Goal: Task Accomplishment & Management: Use online tool/utility

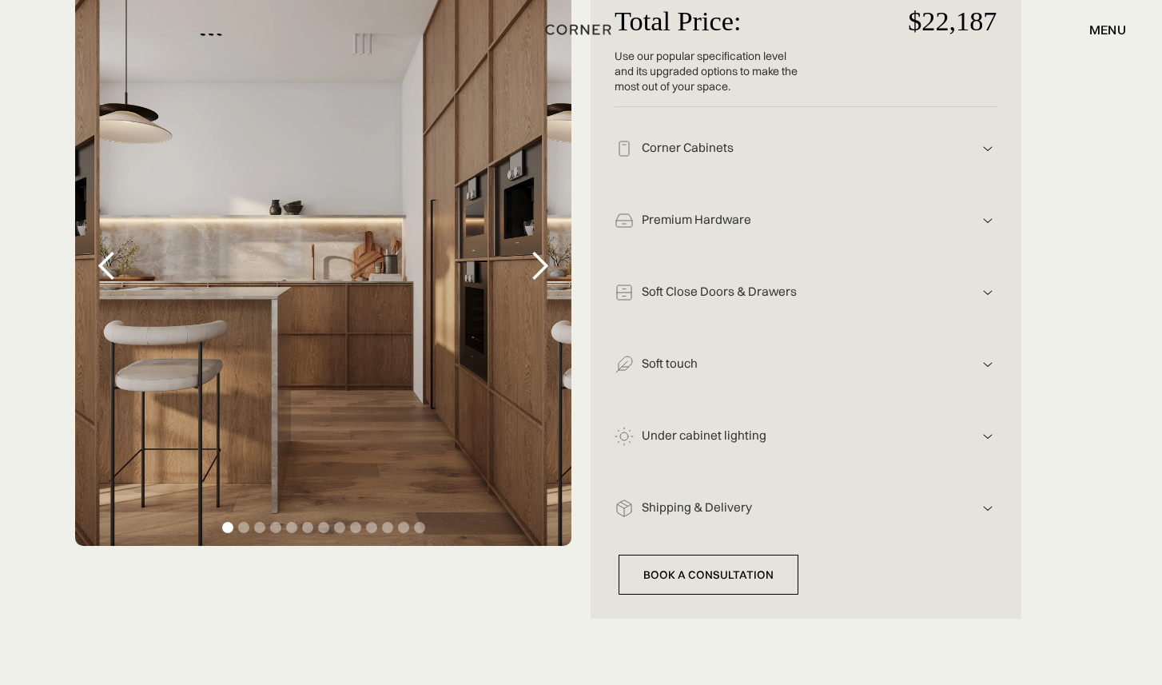
scroll to position [380, 0]
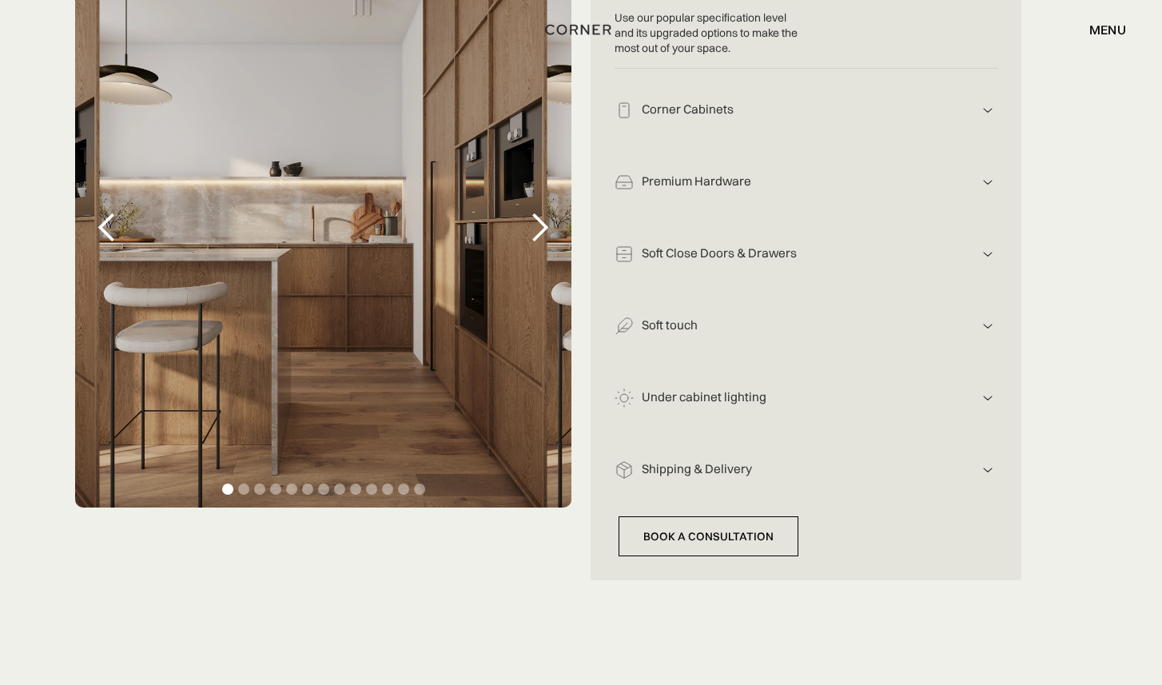
click at [539, 230] on div "next slide" at bounding box center [539, 228] width 32 height 32
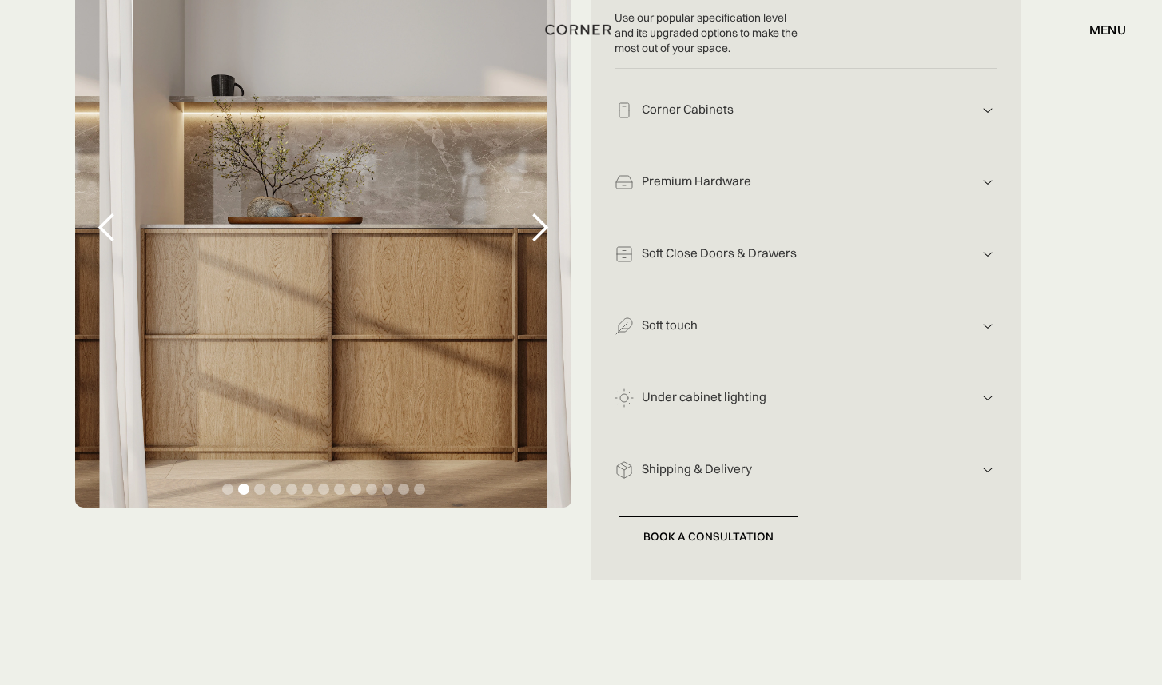
click at [539, 230] on div "next slide" at bounding box center [539, 228] width 32 height 32
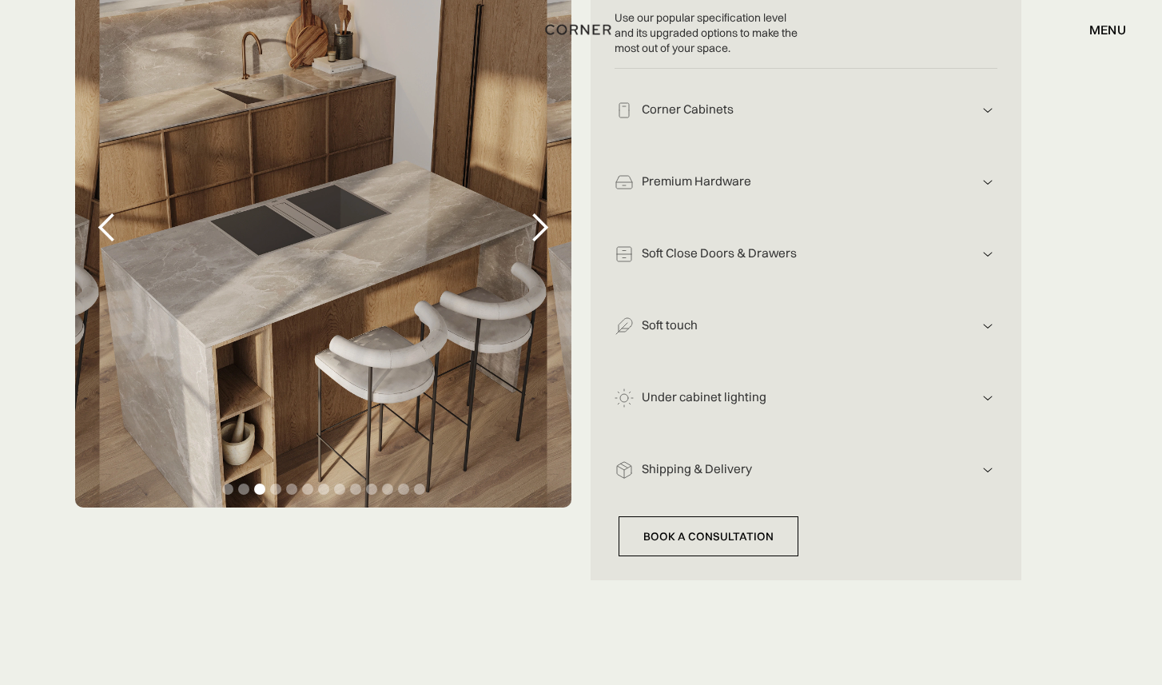
click at [539, 230] on div "next slide" at bounding box center [539, 228] width 32 height 32
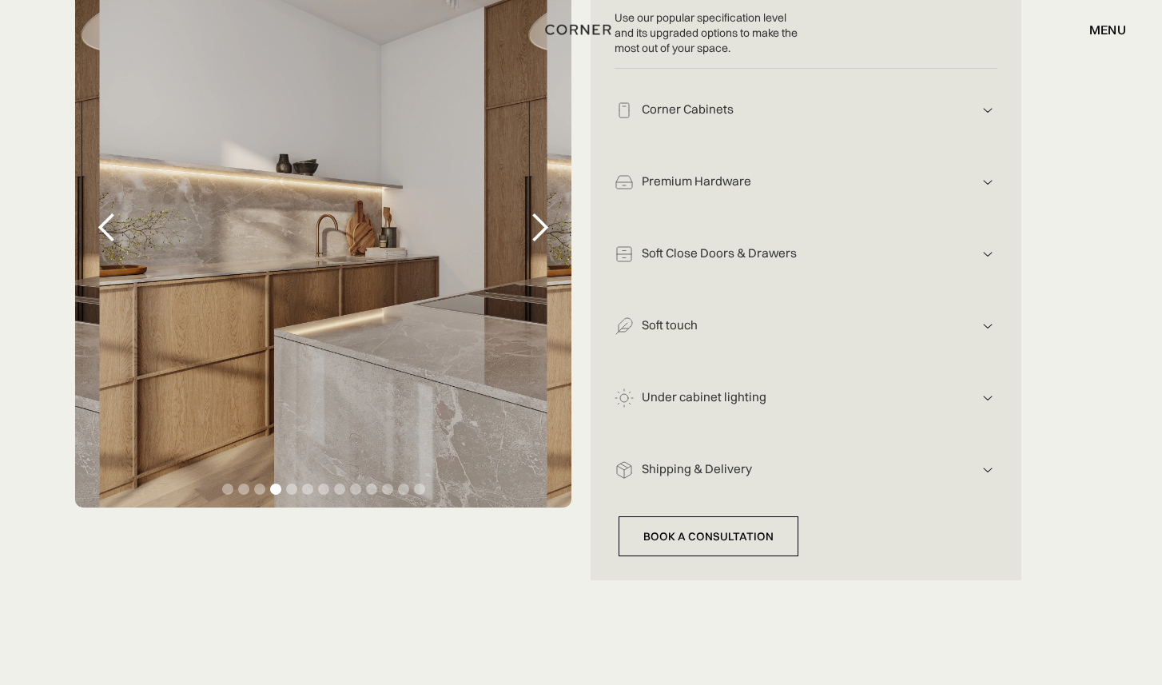
click at [539, 230] on div "next slide" at bounding box center [539, 228] width 32 height 32
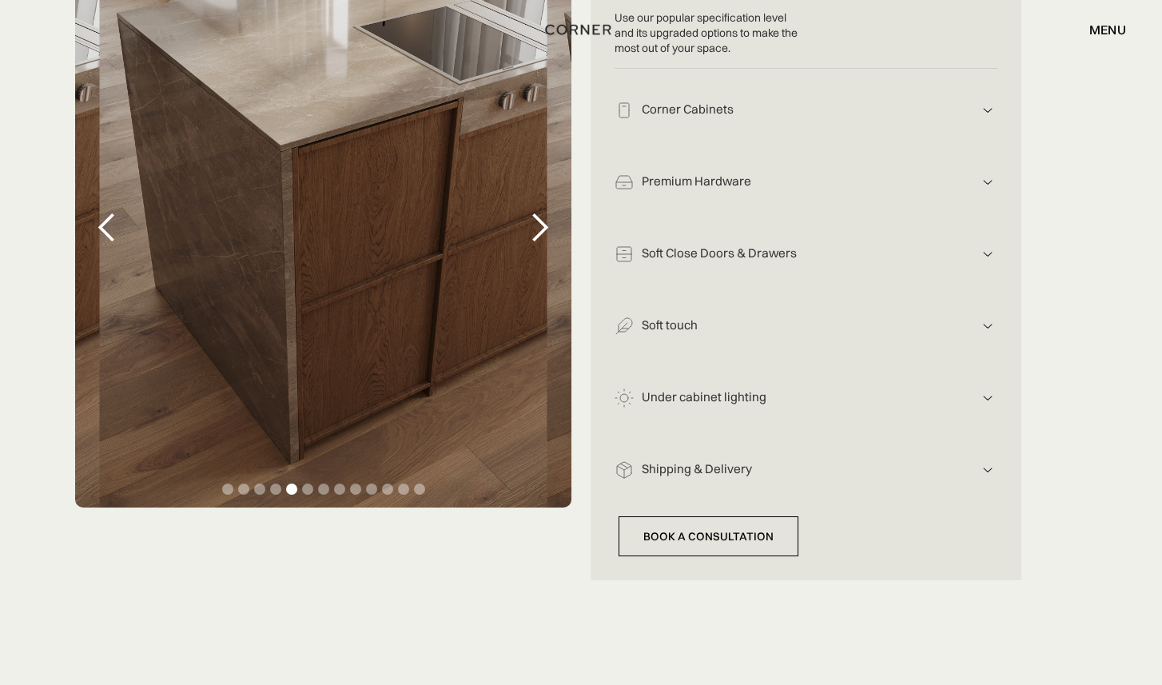
click at [539, 230] on div "next slide" at bounding box center [539, 228] width 32 height 32
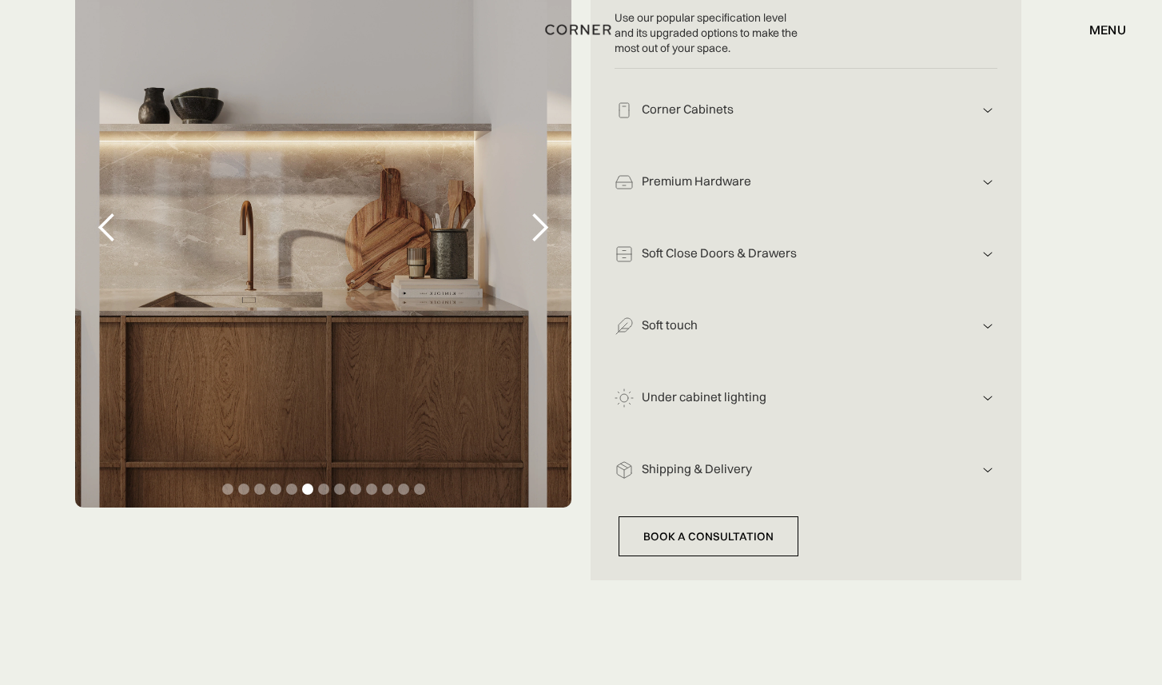
click at [539, 230] on div "next slide" at bounding box center [539, 228] width 32 height 32
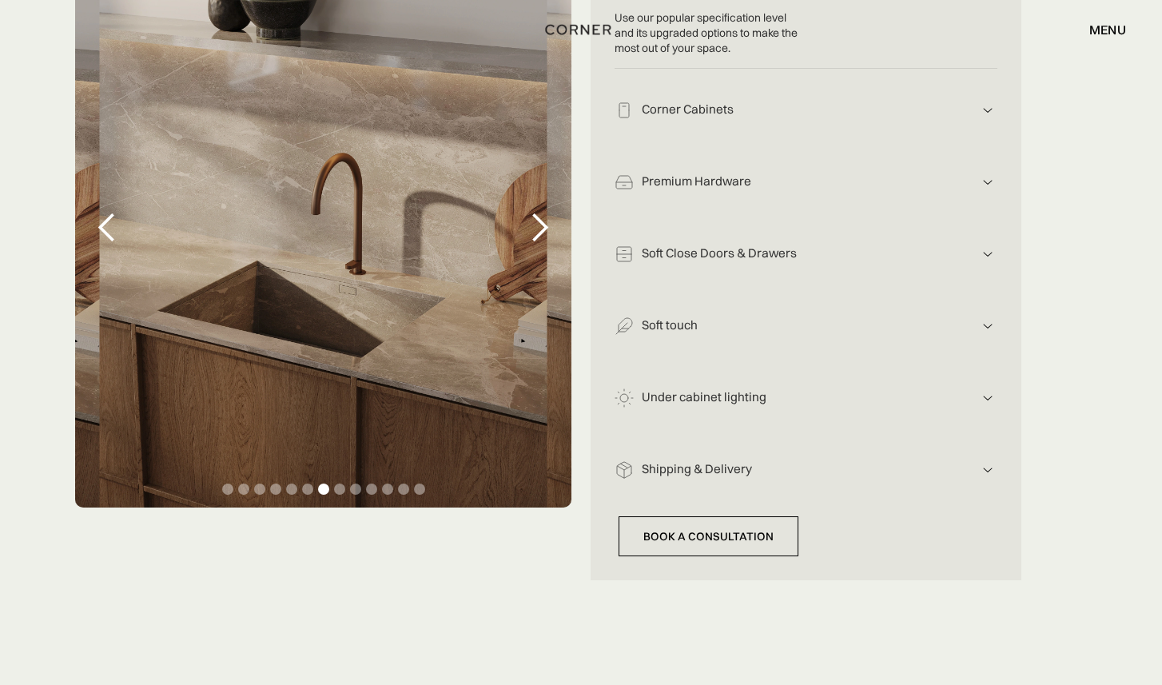
click at [539, 230] on div "next slide" at bounding box center [539, 228] width 32 height 32
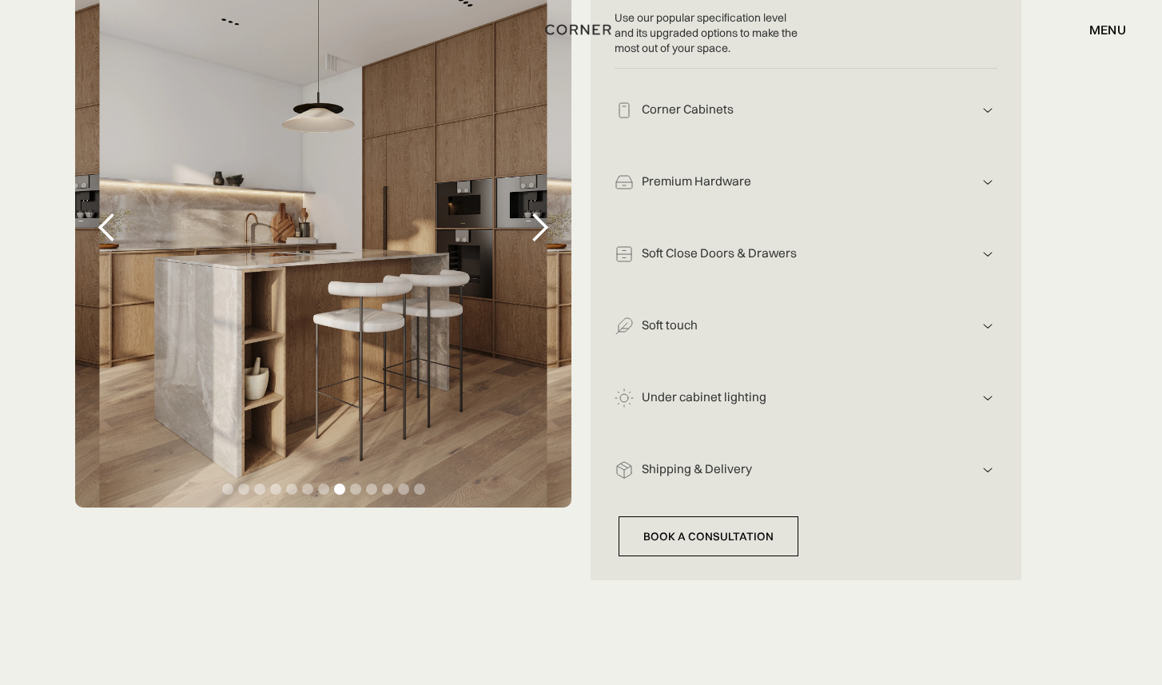
click at [539, 230] on div "next slide" at bounding box center [539, 228] width 32 height 32
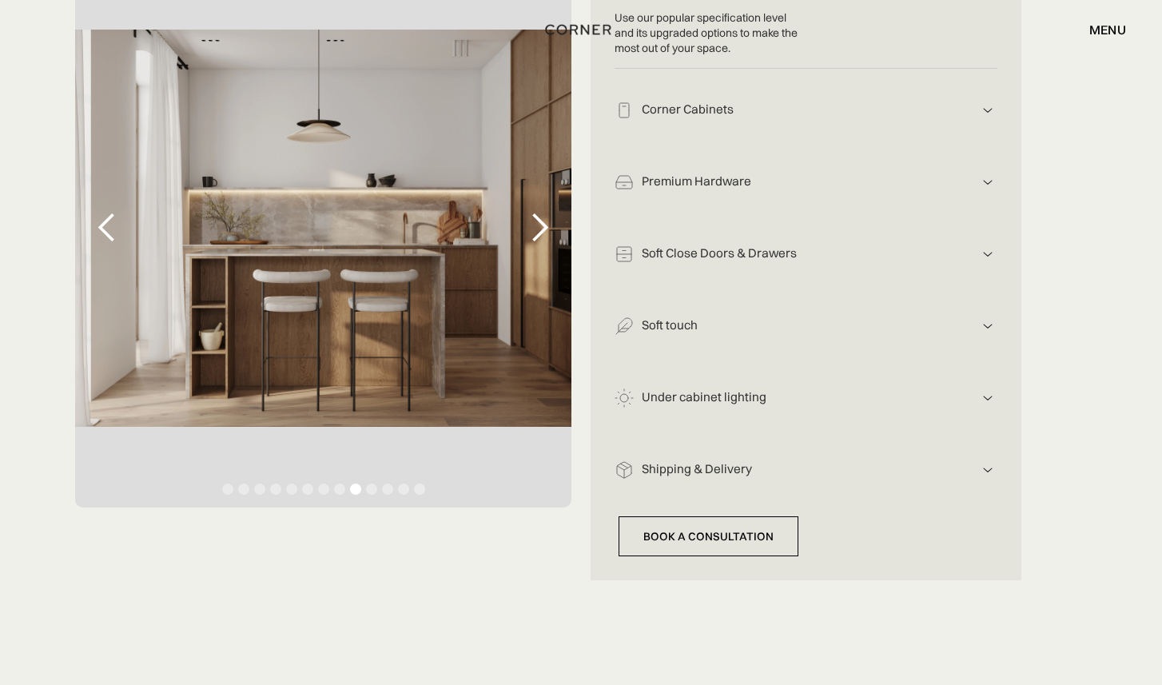
click at [539, 230] on div "next slide" at bounding box center [539, 228] width 32 height 32
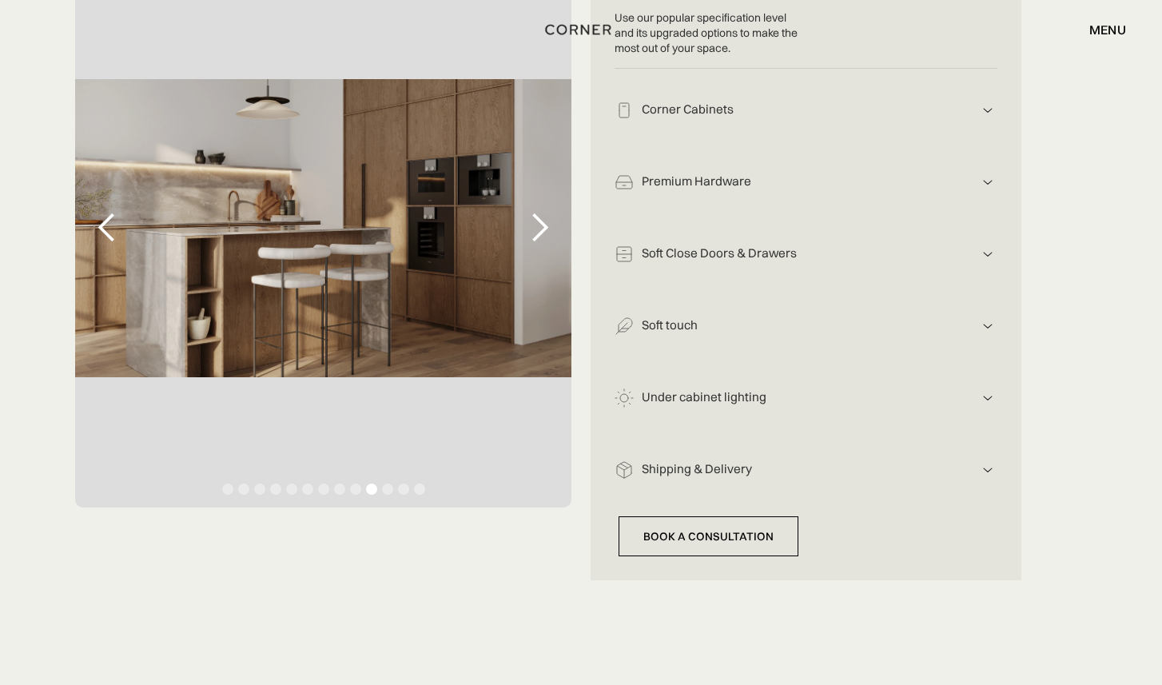
click at [539, 230] on div "next slide" at bounding box center [539, 228] width 32 height 32
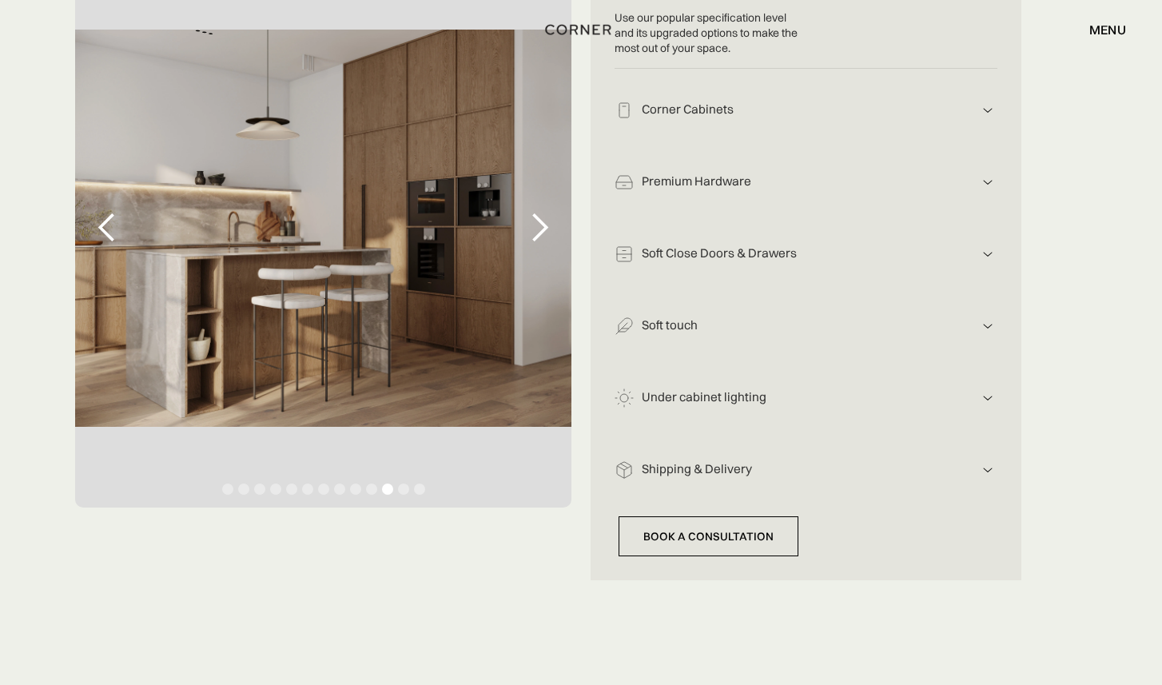
click at [539, 230] on div "next slide" at bounding box center [539, 228] width 32 height 32
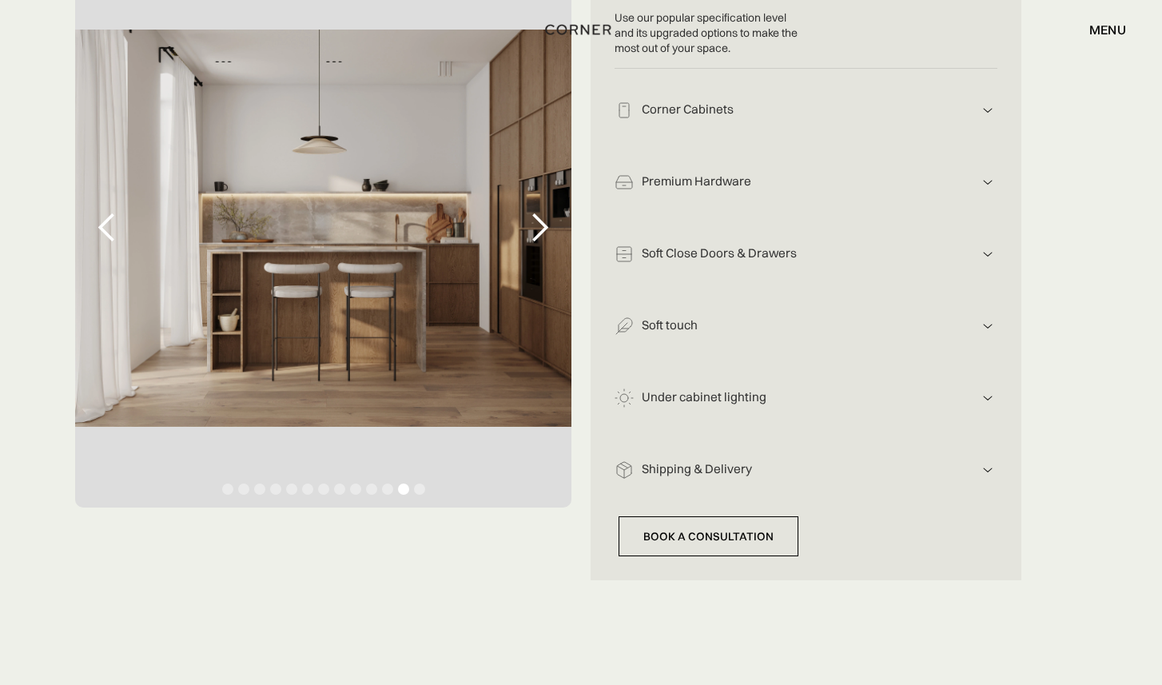
click at [539, 230] on div "next slide" at bounding box center [539, 228] width 32 height 32
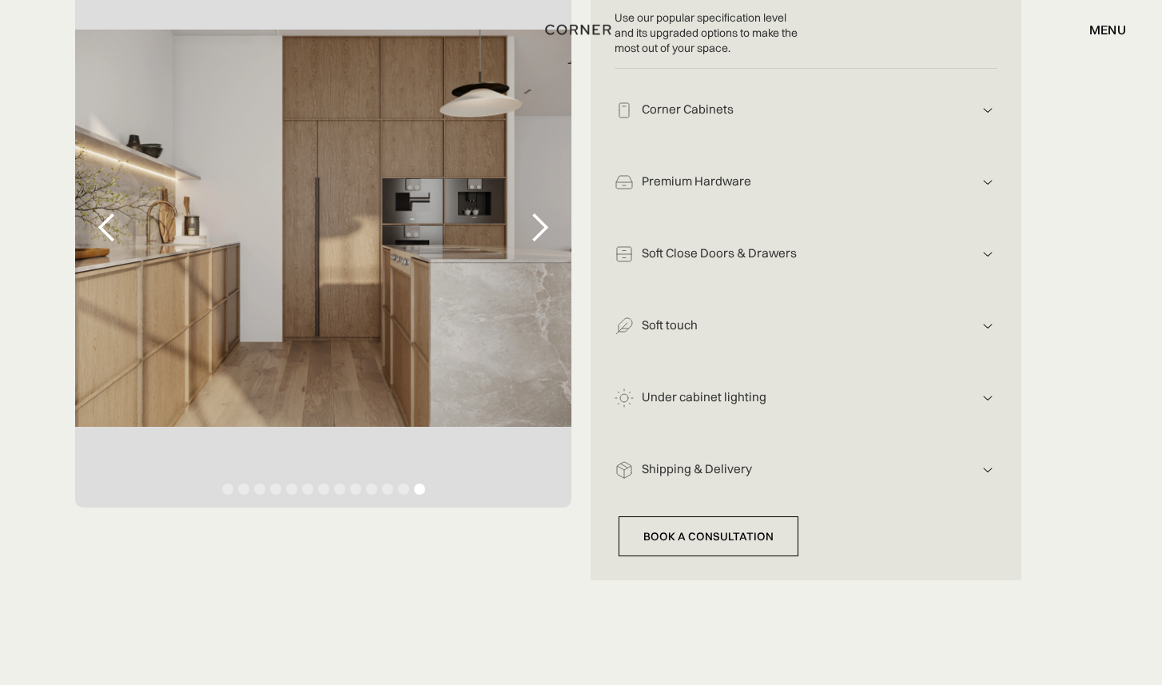
click at [539, 230] on div "next slide" at bounding box center [539, 228] width 32 height 32
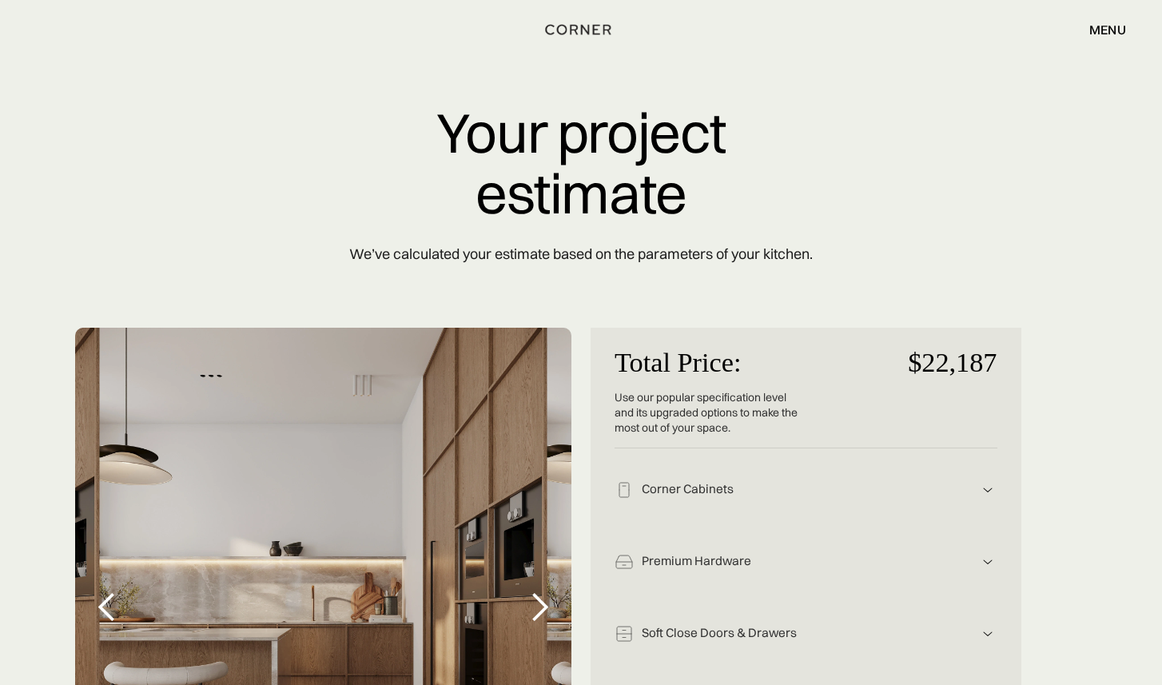
scroll to position [0, 0]
